Goal: Check status

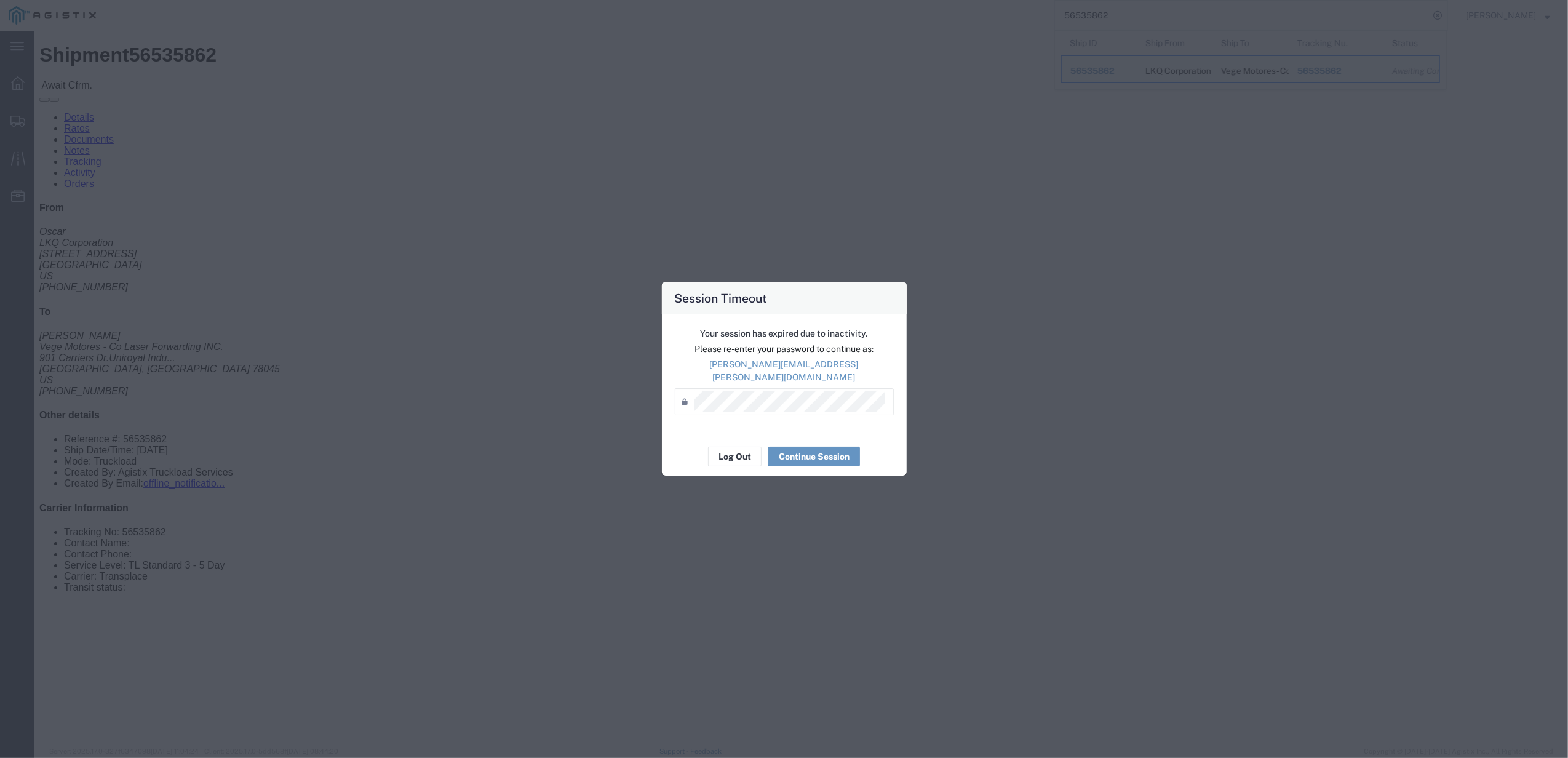
click at [799, 406] on div "Password *" at bounding box center [784, 401] width 219 height 27
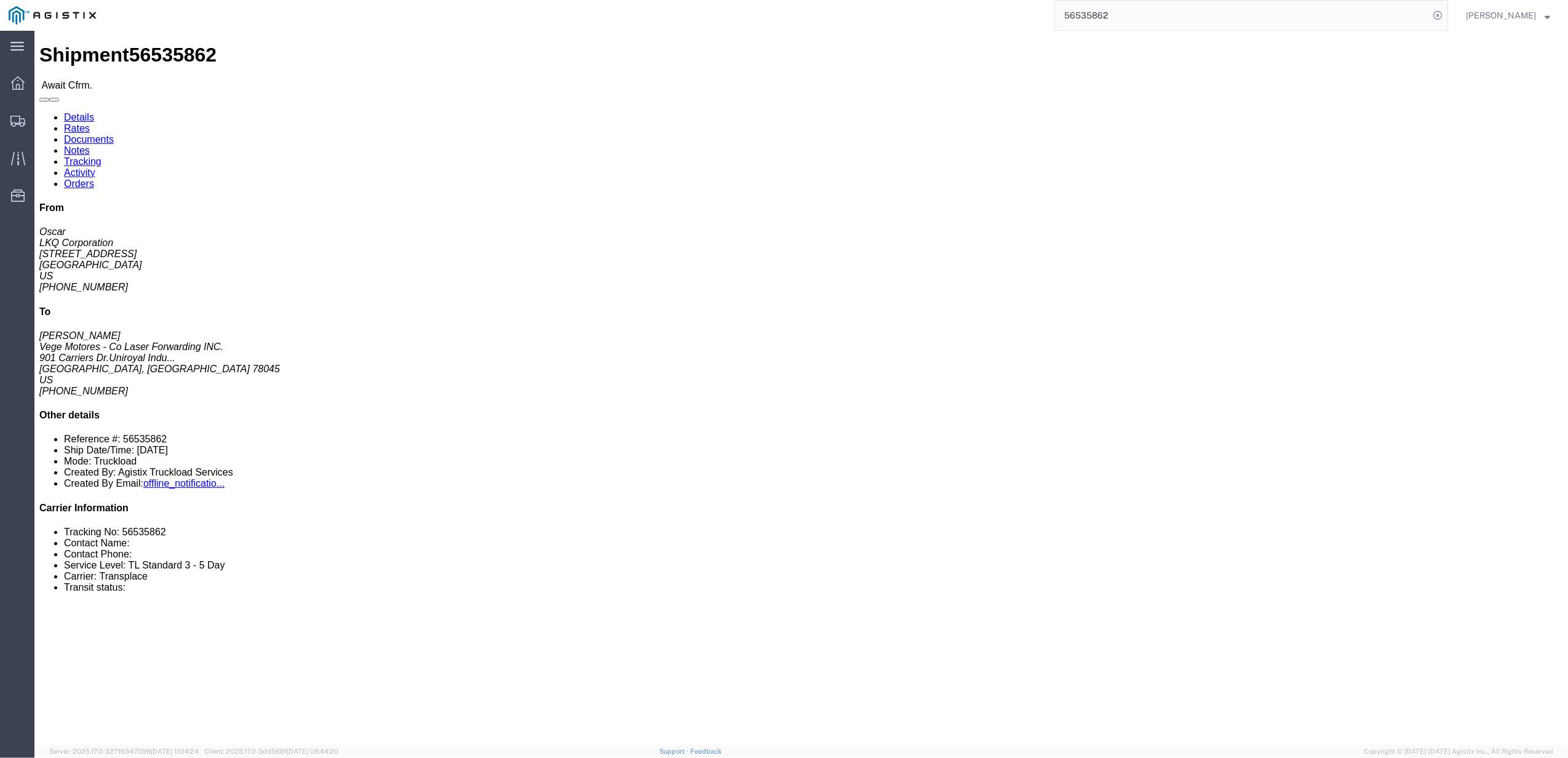
click at [1384, 18] on input "56535862" at bounding box center [1242, 15] width 374 height 29
paste input "5534361"
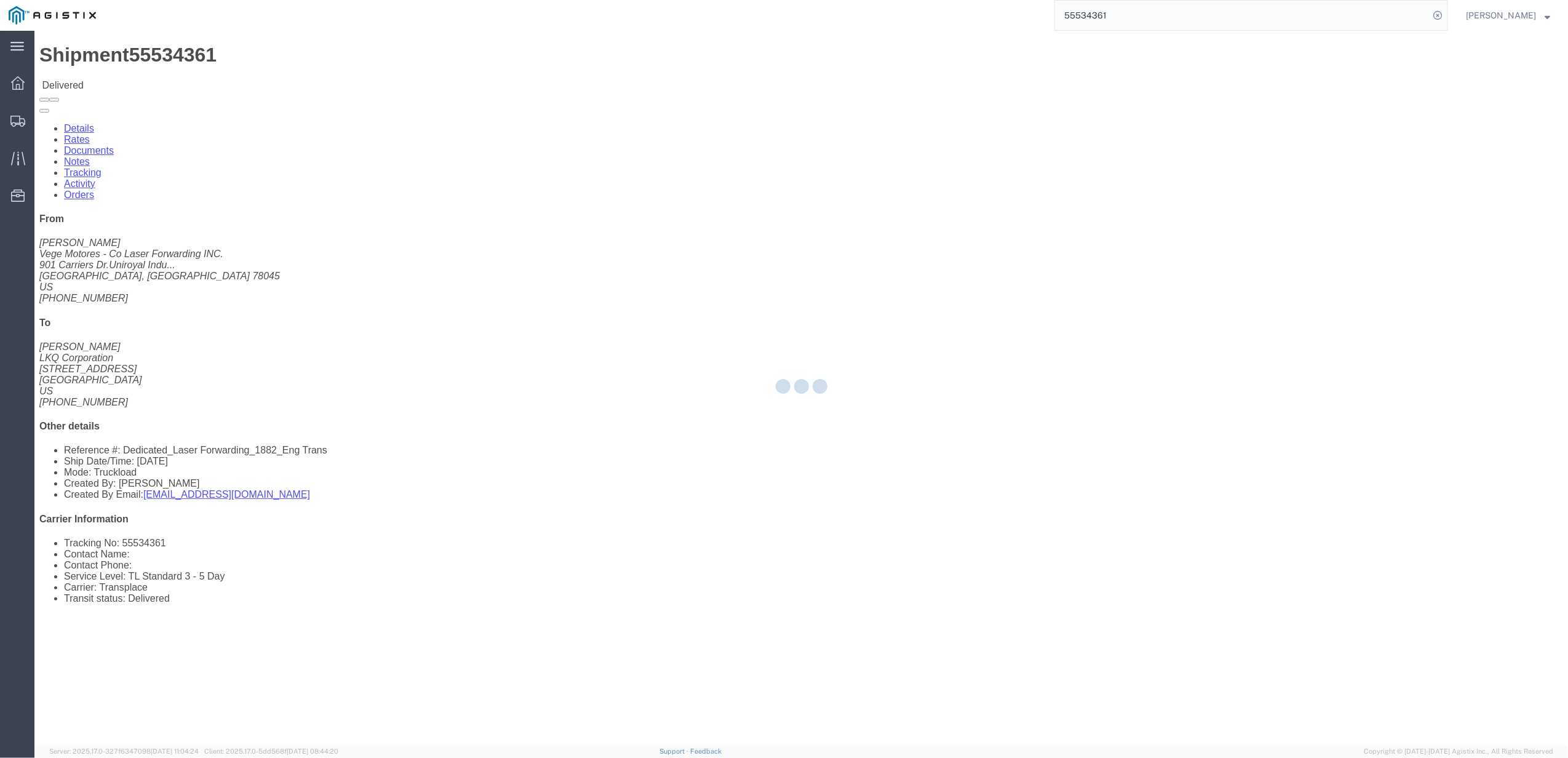
drag, startPoint x: 92, startPoint y: 47, endPoint x: 126, endPoint y: 78, distance: 46.0
click at [126, 78] on div at bounding box center [801, 388] width 1533 height 714
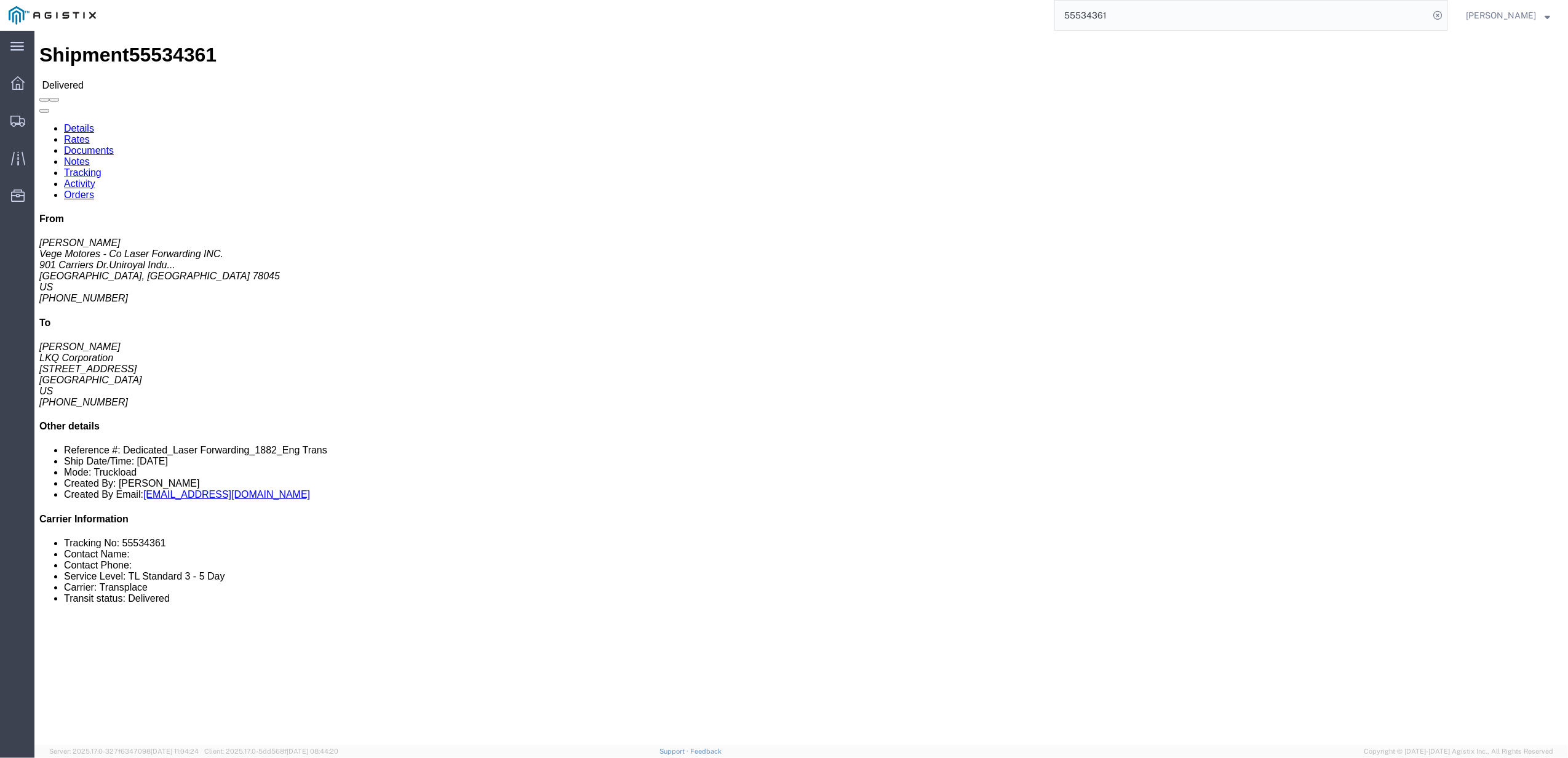
click link "Rates"
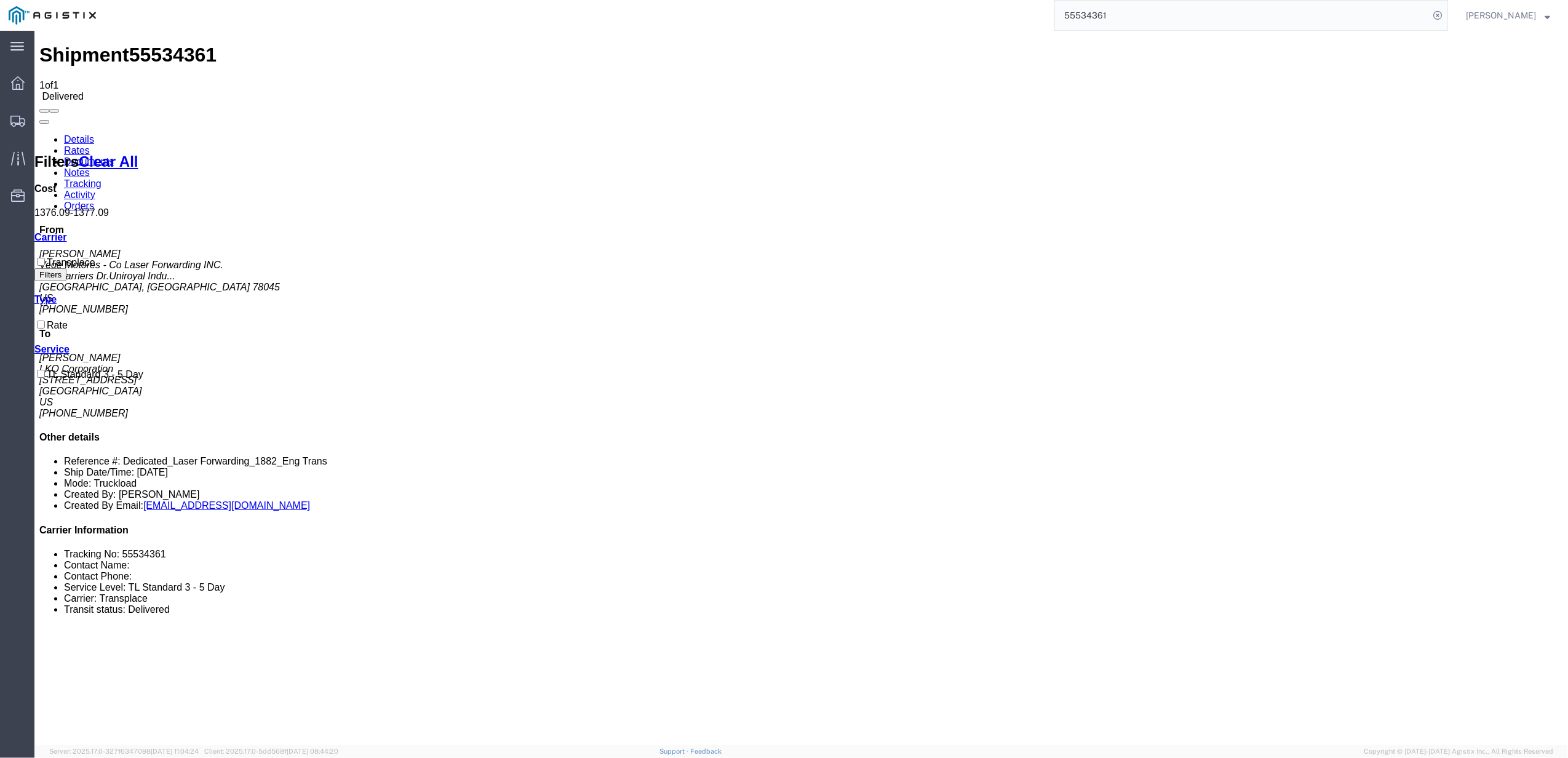
click at [1185, 16] on input "55534361" at bounding box center [1242, 15] width 374 height 29
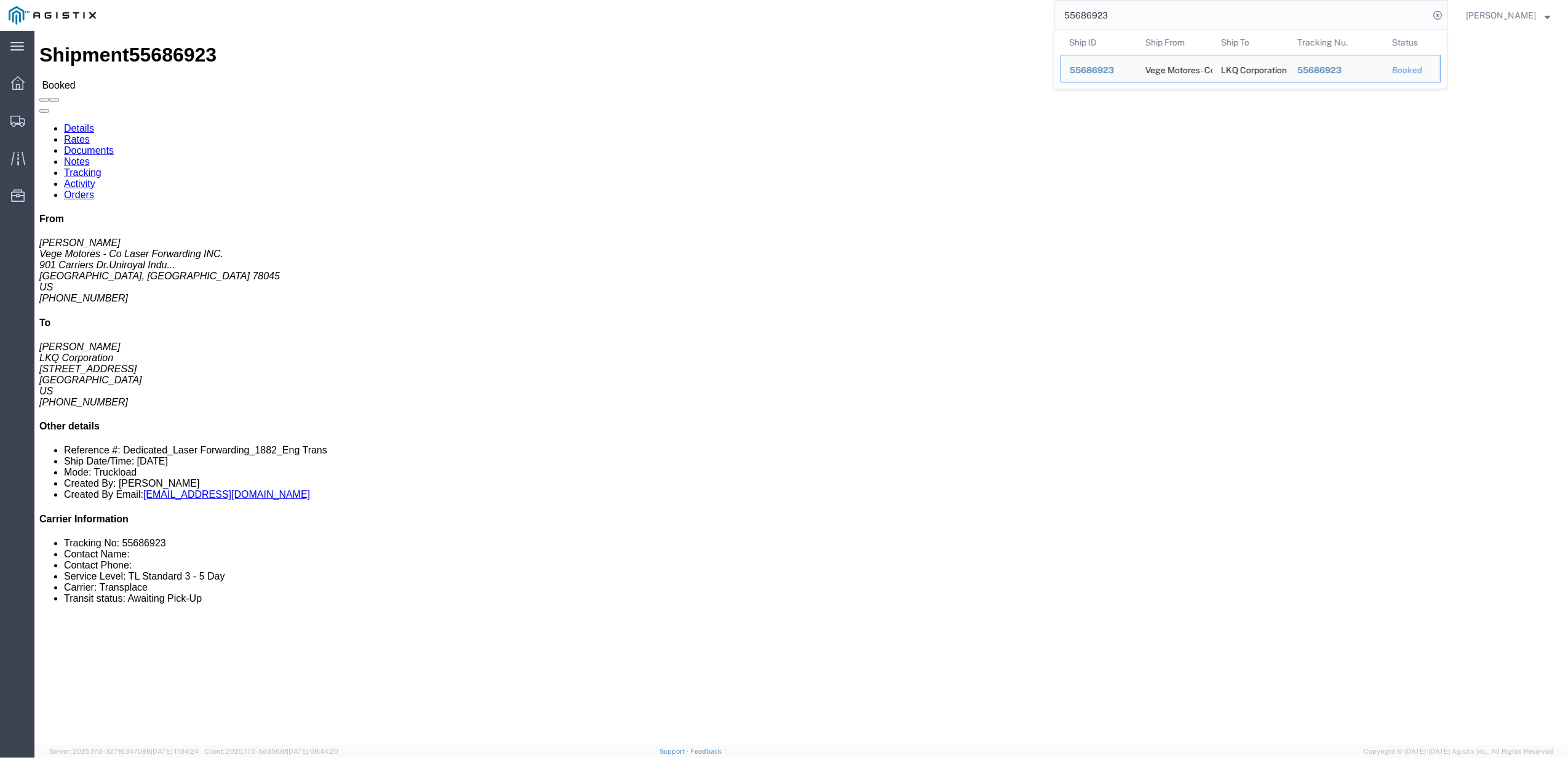
click at [1113, 11] on input "55686923" at bounding box center [1242, 15] width 374 height 29
paste input "6040405"
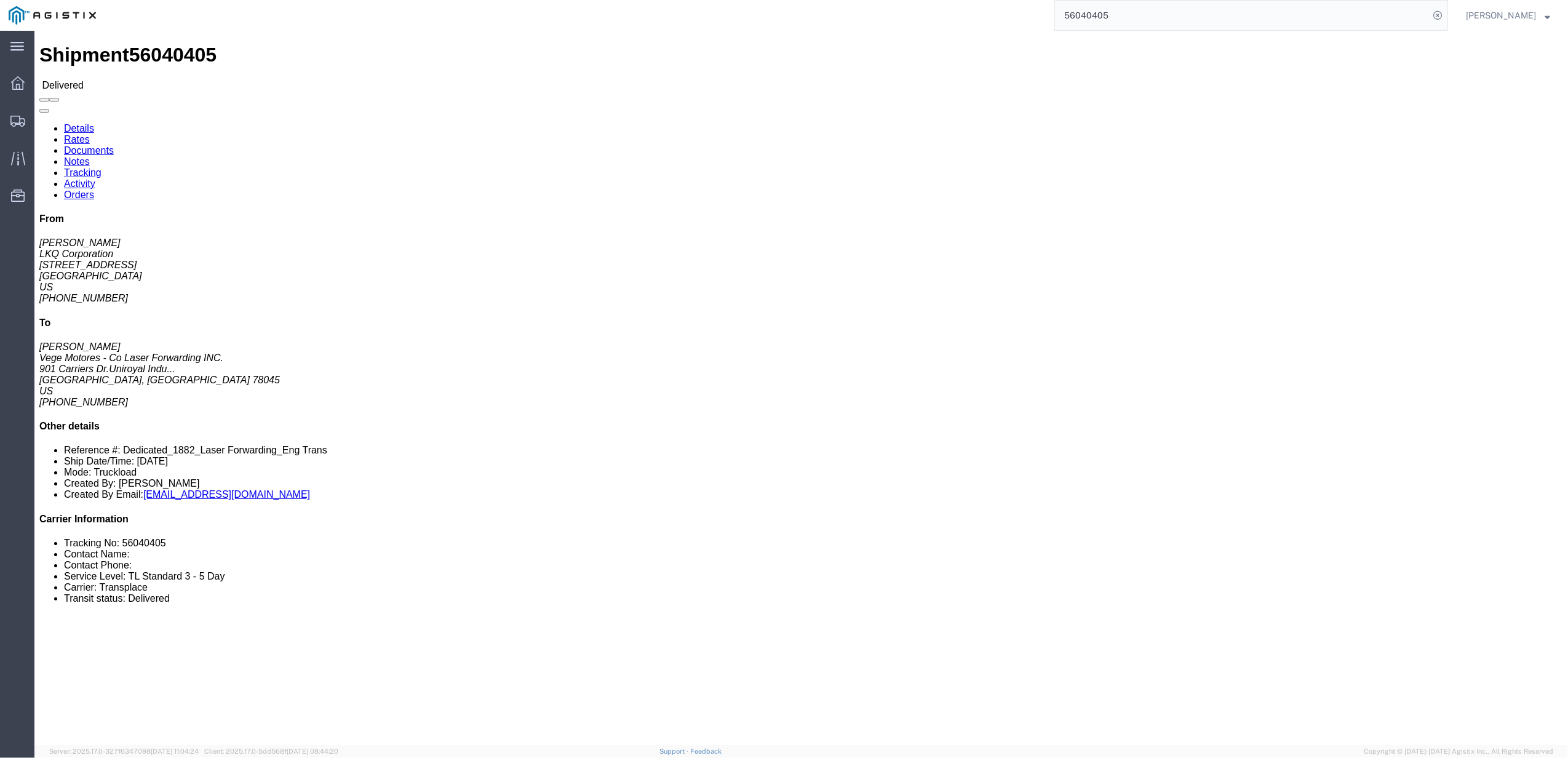
click div "Leg 1 - Truckload Vehicle 1: Standard Dry Van Number of trucks: 1"
click link "Rates"
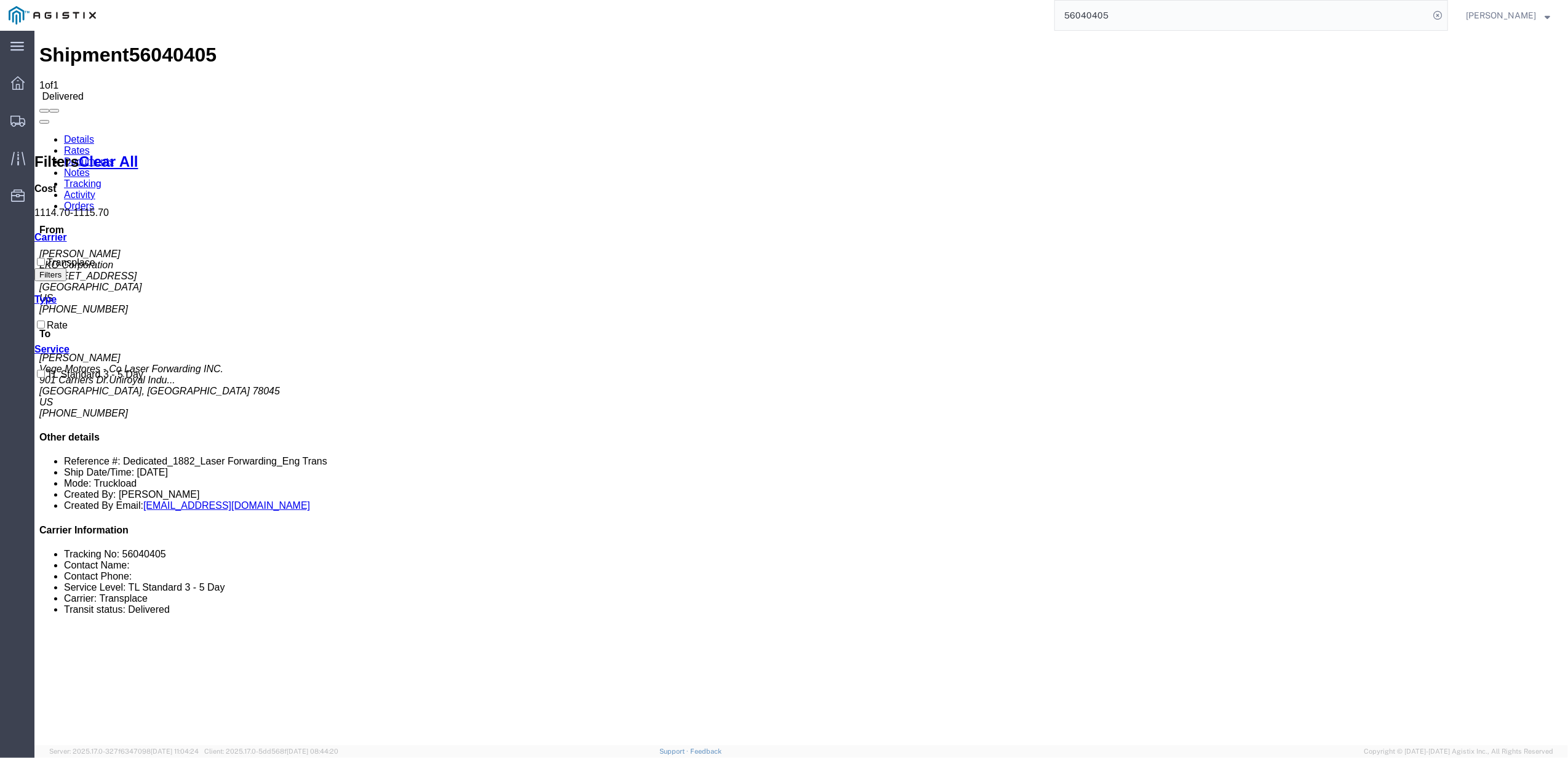
click at [1106, 15] on input "56040405" at bounding box center [1242, 15] width 374 height 29
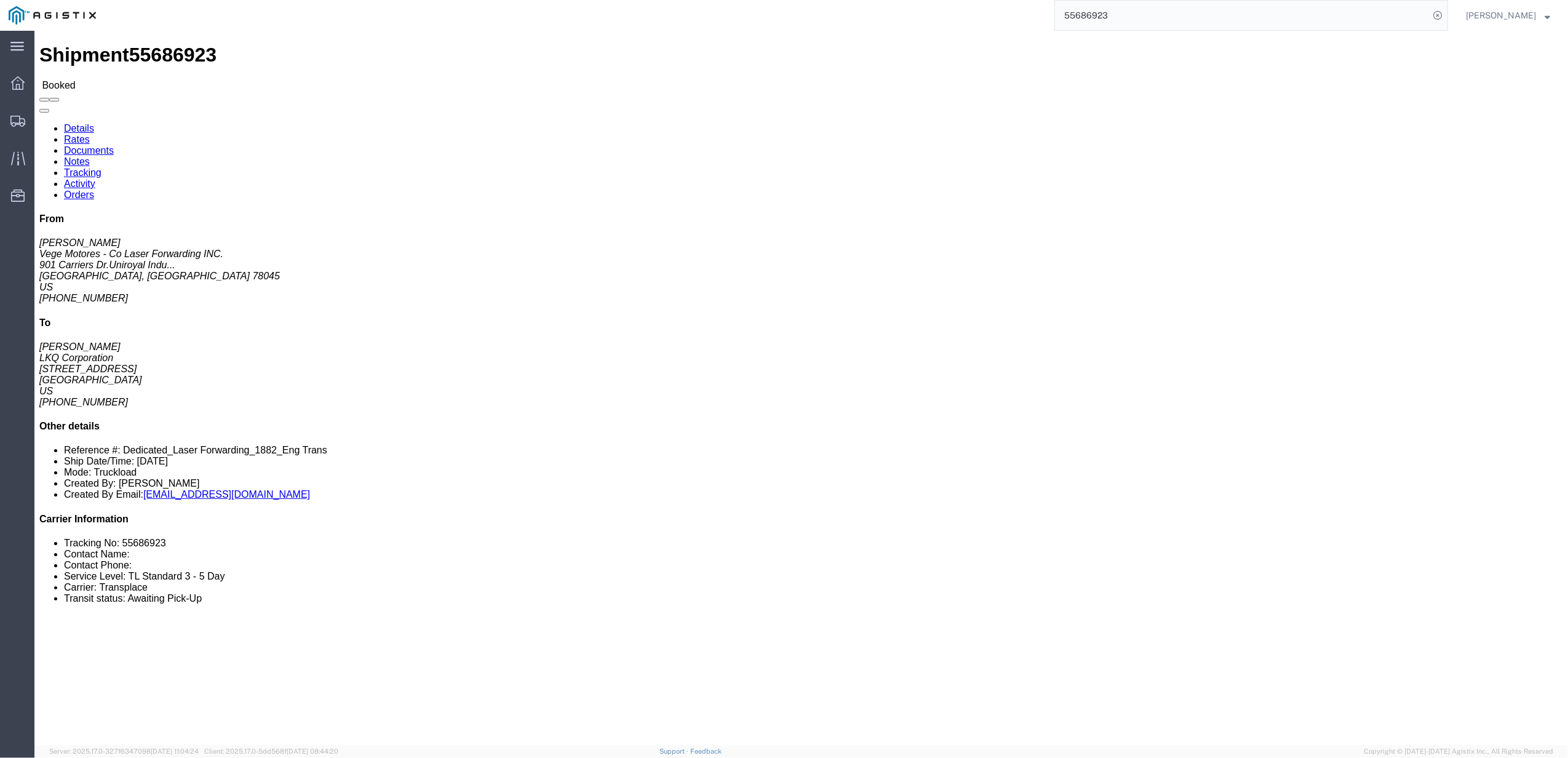
click link "Rates"
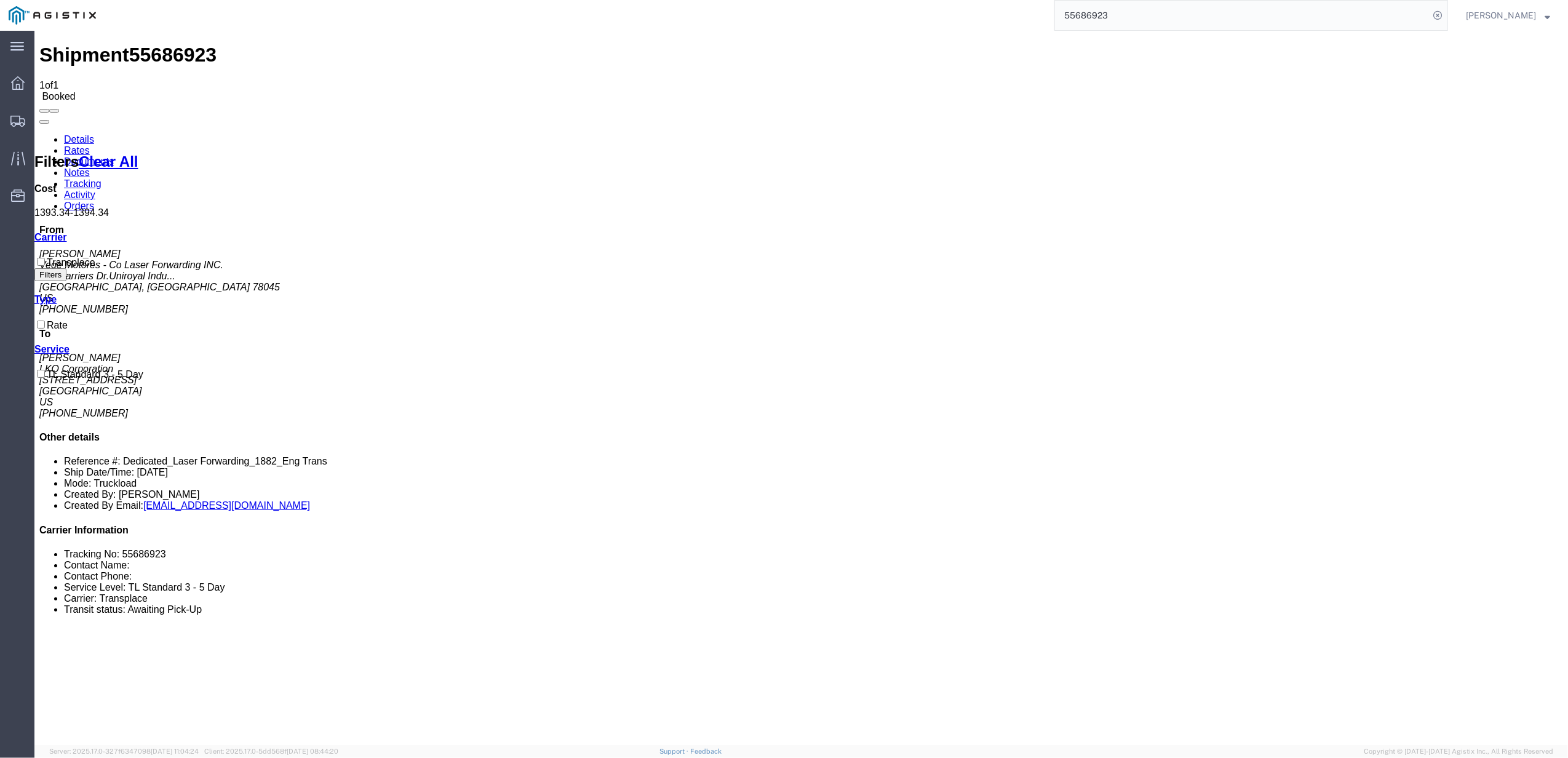
click at [1199, 7] on input "55686923" at bounding box center [1242, 15] width 374 height 29
click at [1198, 9] on input "55686923" at bounding box center [1242, 15] width 374 height 29
paste input "02789"
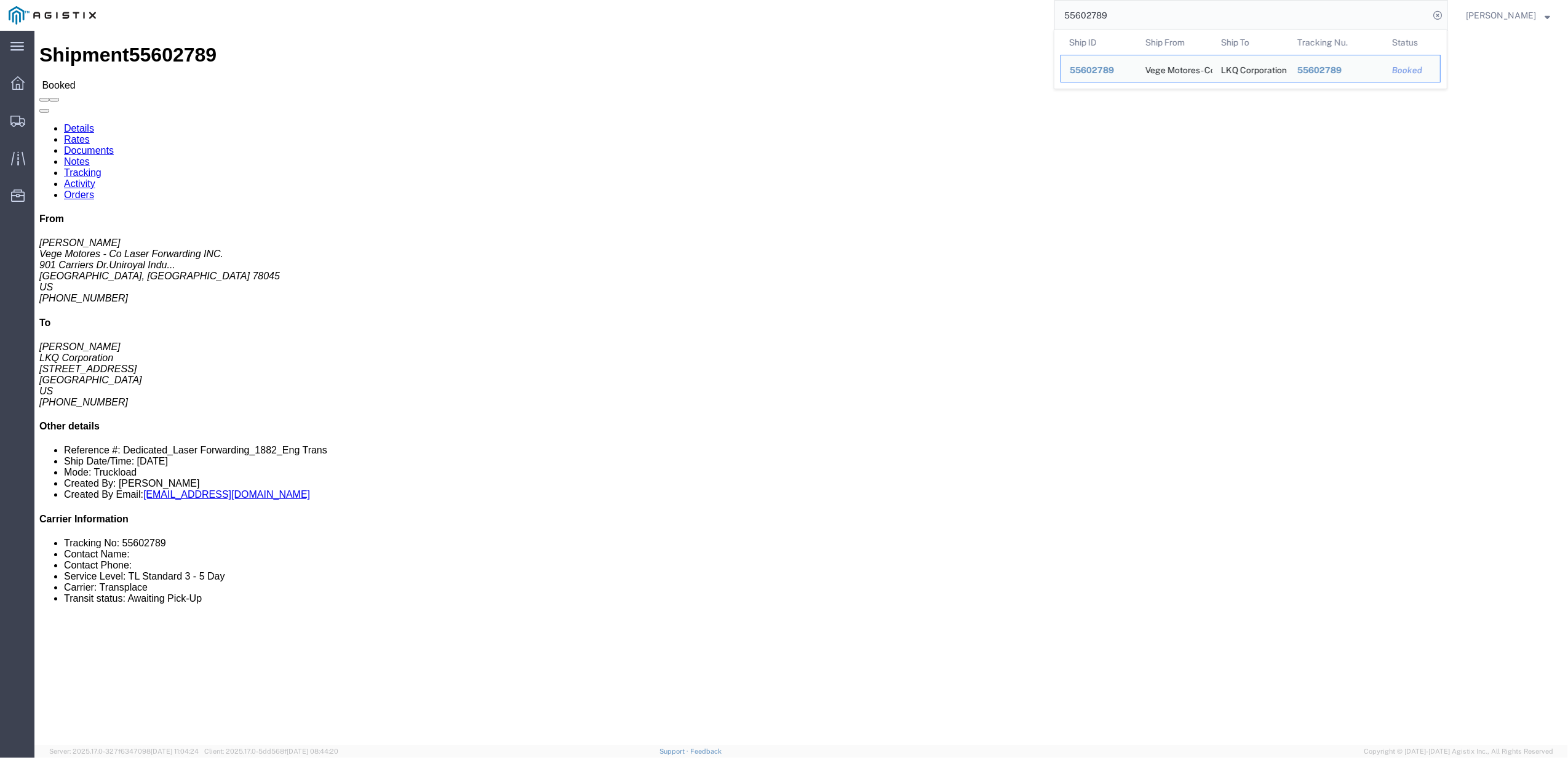
click link "Rates"
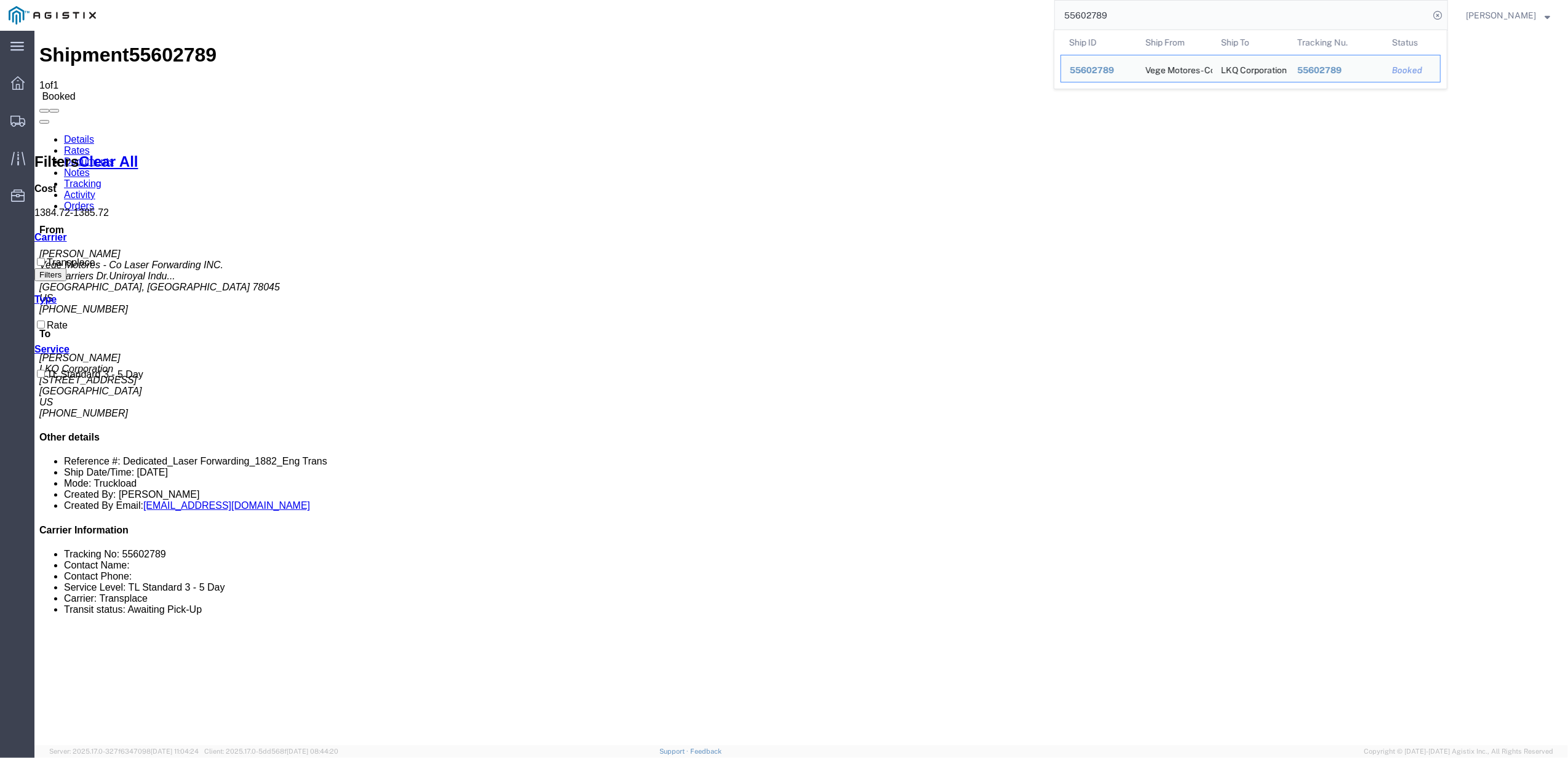
click at [1093, 20] on input "55602789" at bounding box center [1242, 15] width 374 height 29
type input "55423440"
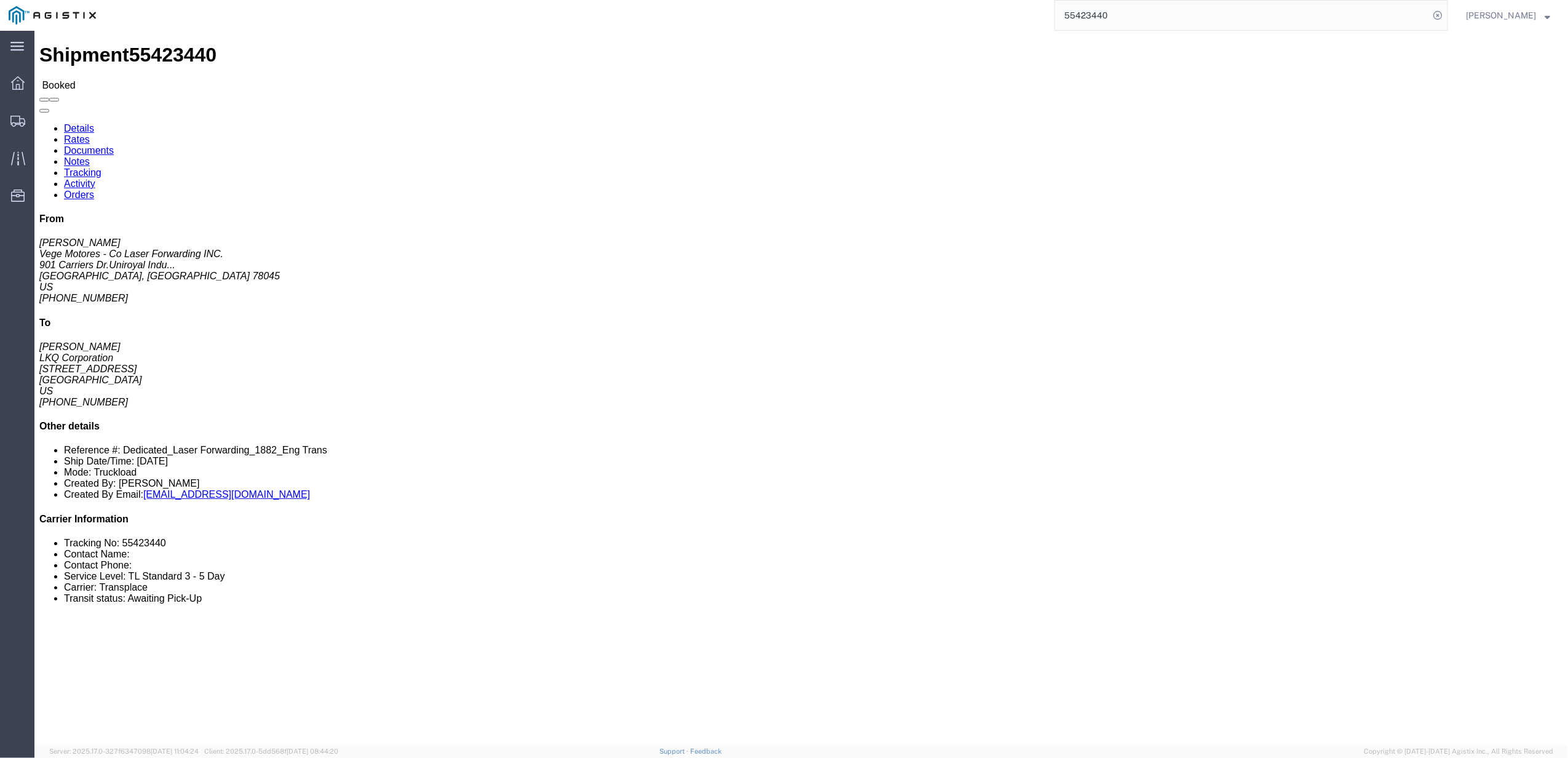
click link "Rates"
